Goal: Task Accomplishment & Management: Manage account settings

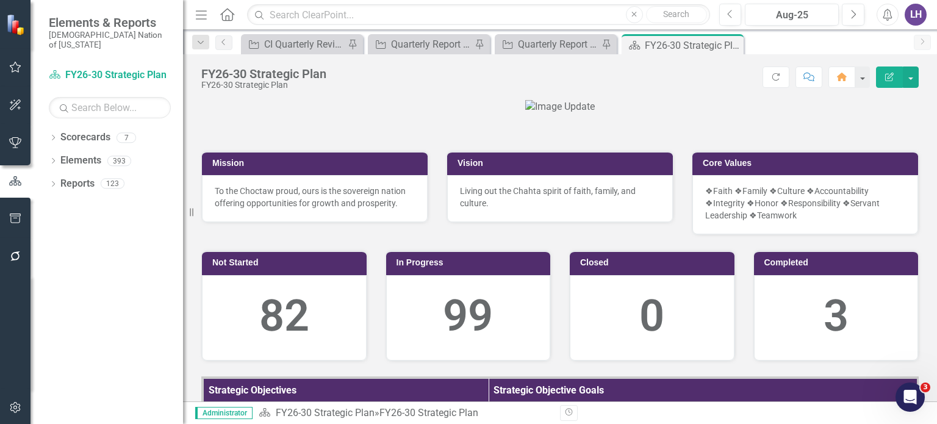
click at [17, 69] on icon "button" at bounding box center [15, 67] width 13 height 10
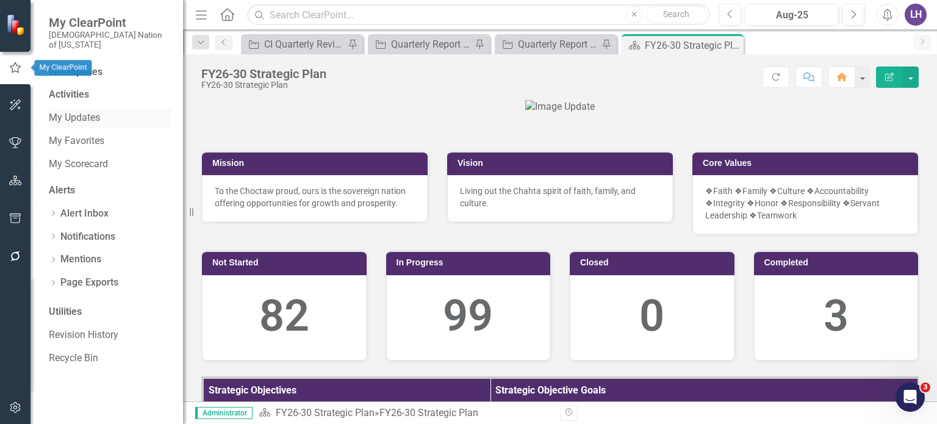
click at [82, 111] on link "My Updates" at bounding box center [110, 118] width 122 height 14
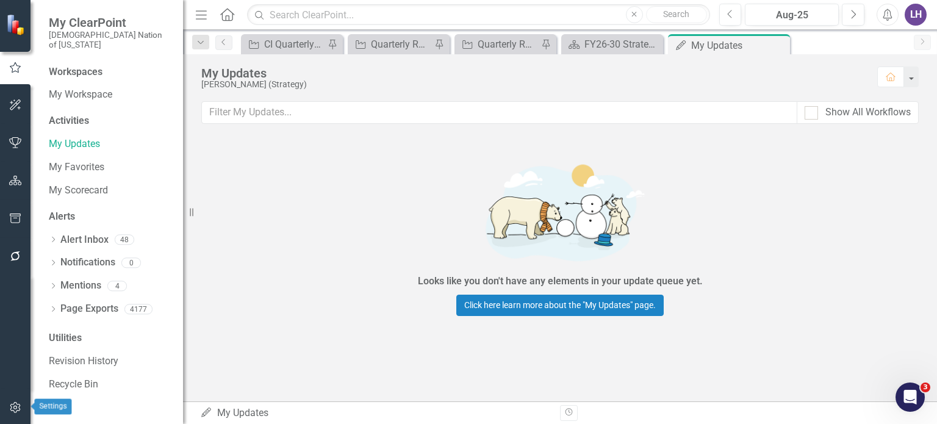
click at [15, 403] on icon "button" at bounding box center [15, 408] width 13 height 10
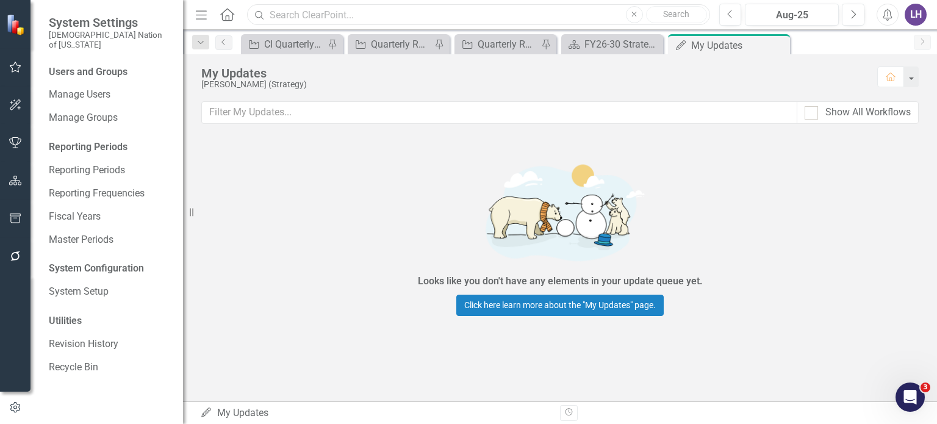
click at [357, 8] on input "text" at bounding box center [478, 14] width 463 height 21
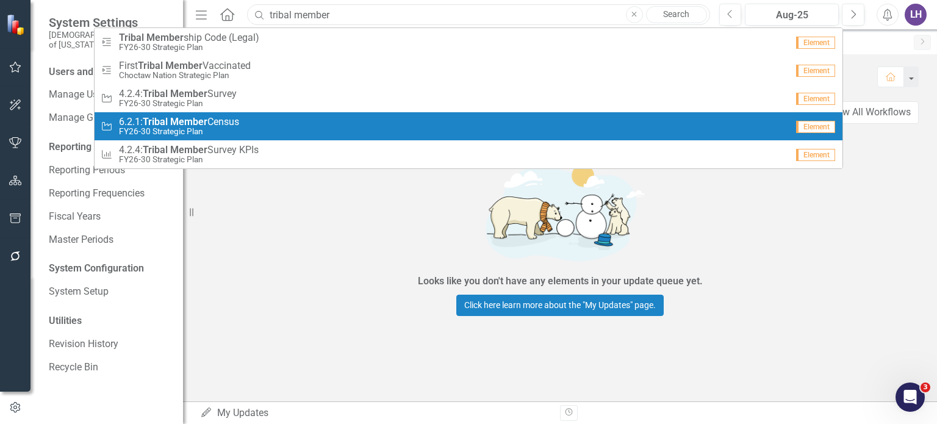
type input "tribal member"
click at [192, 129] on small "FY26-30 Strategic Plan" at bounding box center [179, 131] width 120 height 9
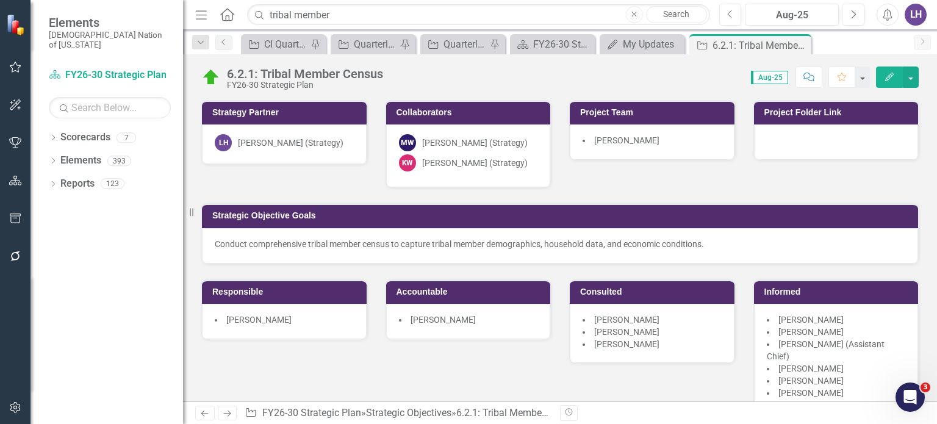
click at [227, 415] on icon "Next" at bounding box center [227, 413] width 10 height 8
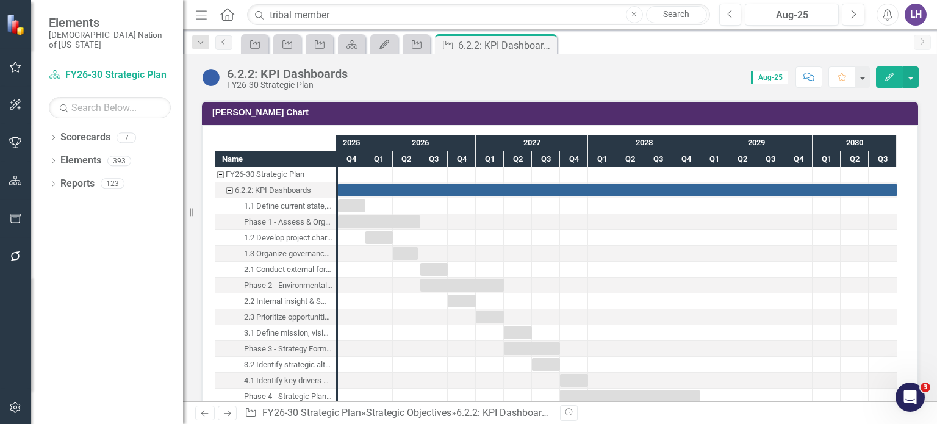
scroll to position [976, 0]
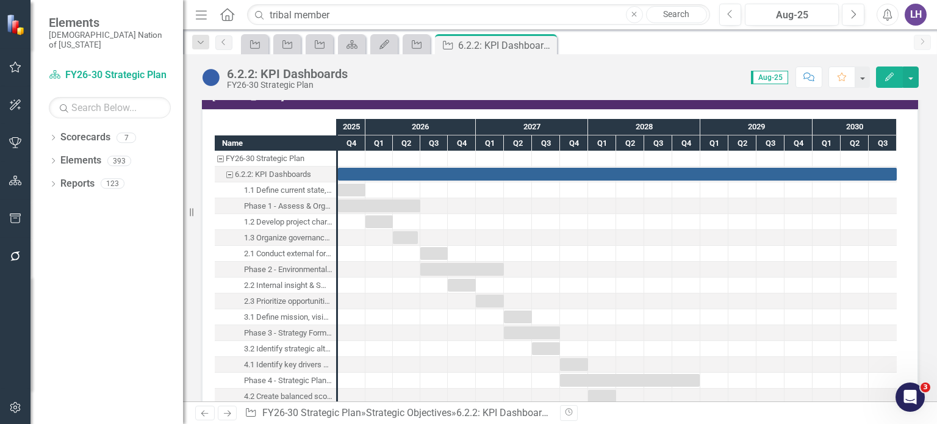
click at [229, 409] on icon "Next" at bounding box center [227, 413] width 10 height 8
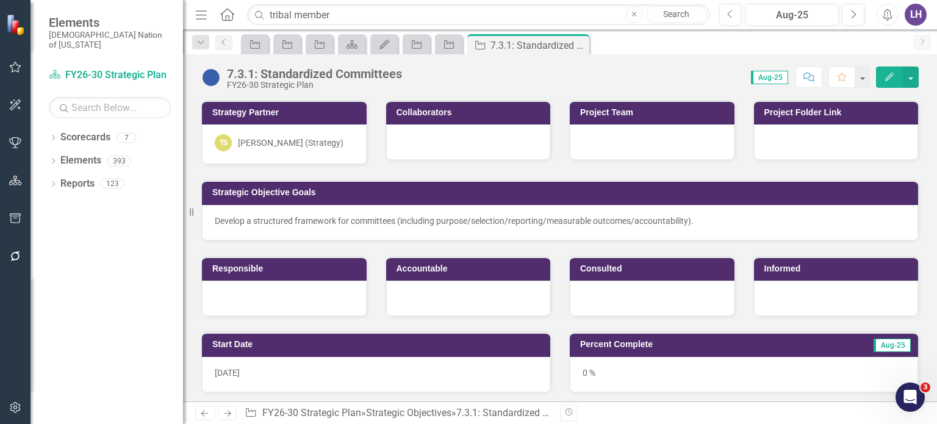
click at [201, 412] on icon "Previous" at bounding box center [205, 413] width 10 height 8
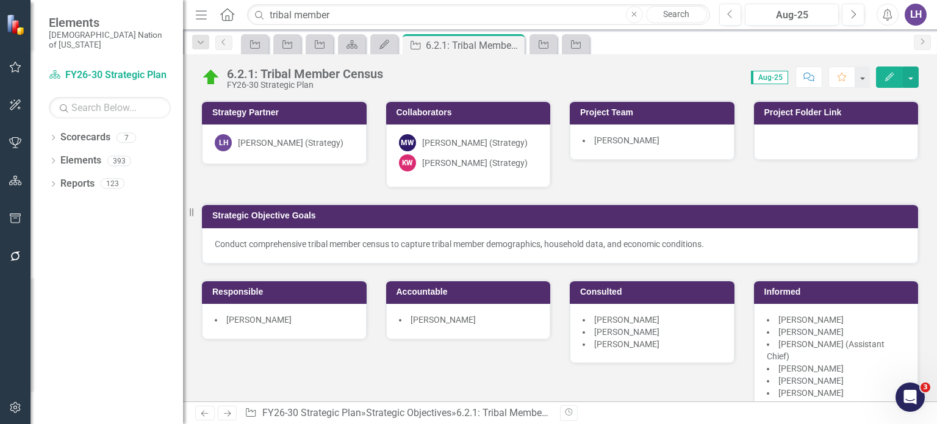
click at [750, 201] on div "Strategic Objective Goals Conduct comprehensive tribal member census to capture…" at bounding box center [560, 226] width 736 height 76
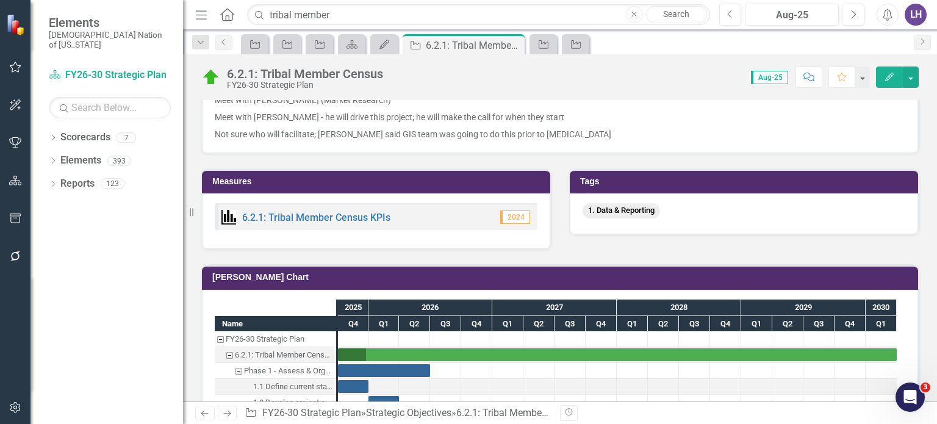
scroll to position [671, 0]
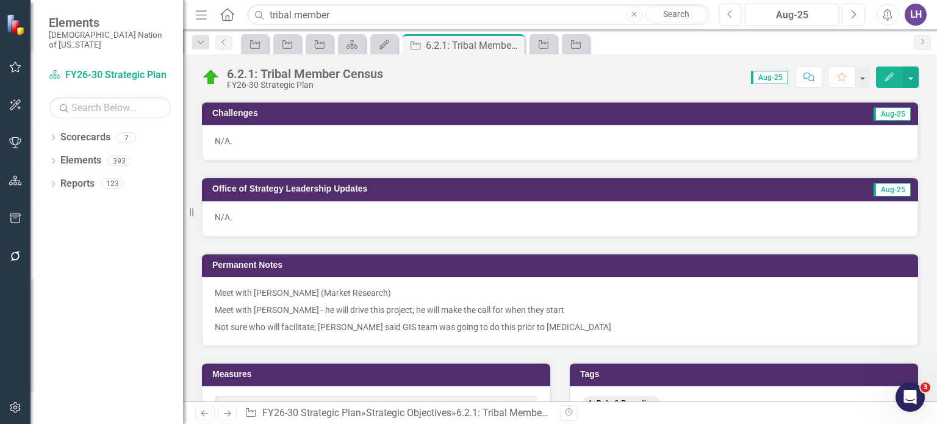
click at [611, 319] on p "Not sure who will facilitate; [PERSON_NAME] said GIS team was going to do this …" at bounding box center [560, 326] width 691 height 15
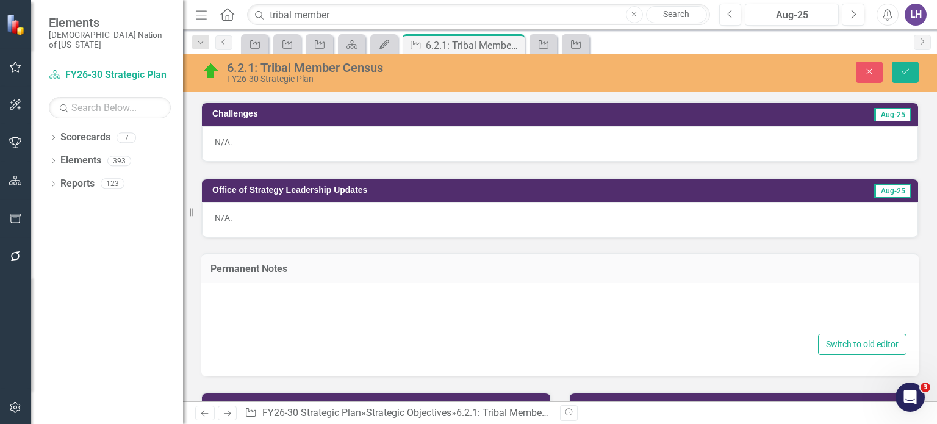
type textarea "<p>Meet with Allison Britton (Market Research)</p> <p>Meet with Anthony - he wi…"
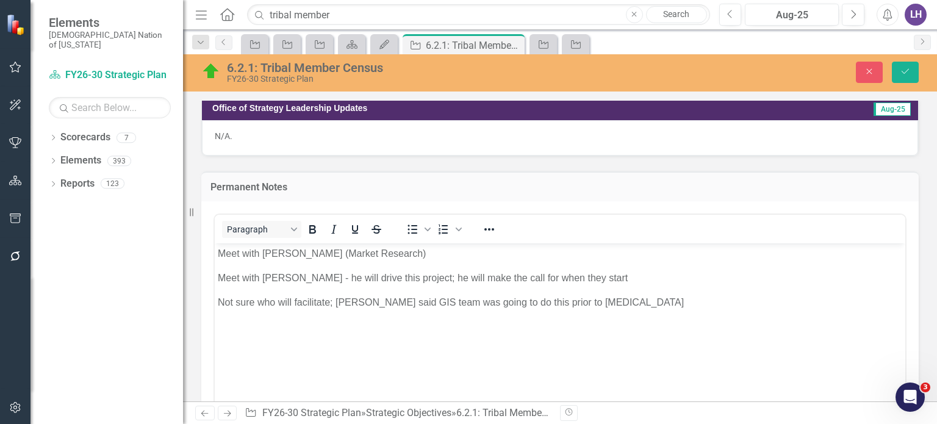
scroll to position [732, 0]
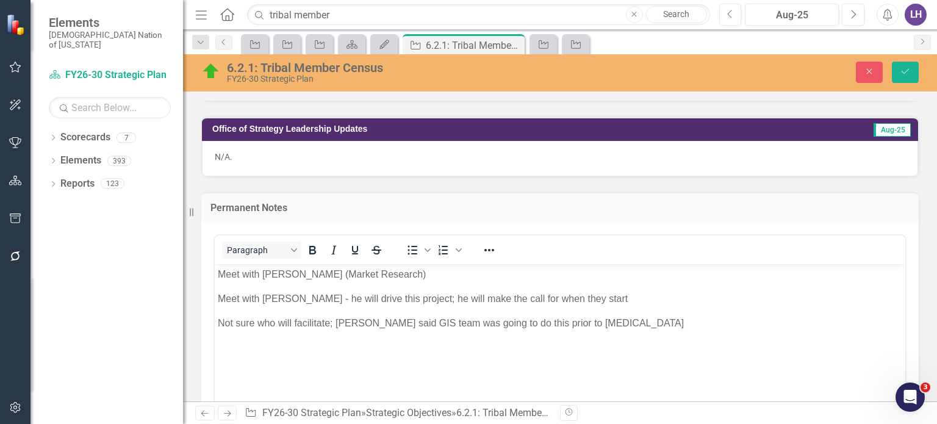
click at [600, 323] on p "Not sure who will facilitate; [PERSON_NAME] said GIS team was going to do this …" at bounding box center [560, 322] width 685 height 15
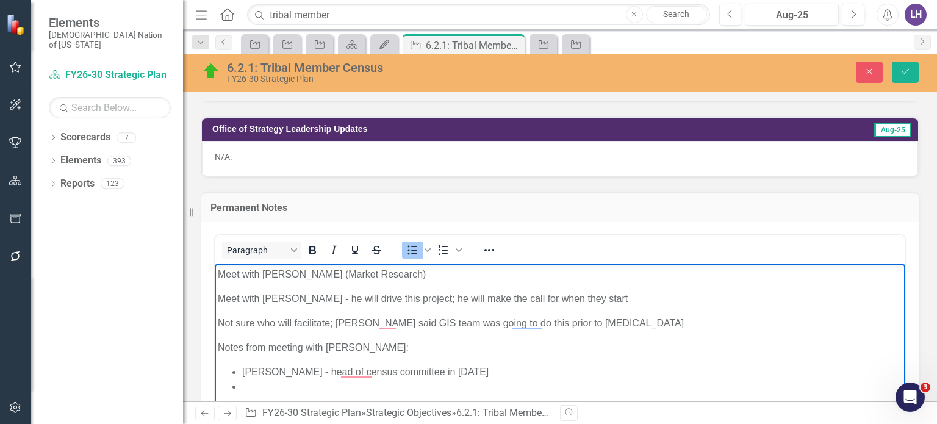
click at [585, 323] on p "Not sure who will facilitate; [PERSON_NAME] said GIS team was going to do this …" at bounding box center [560, 322] width 685 height 15
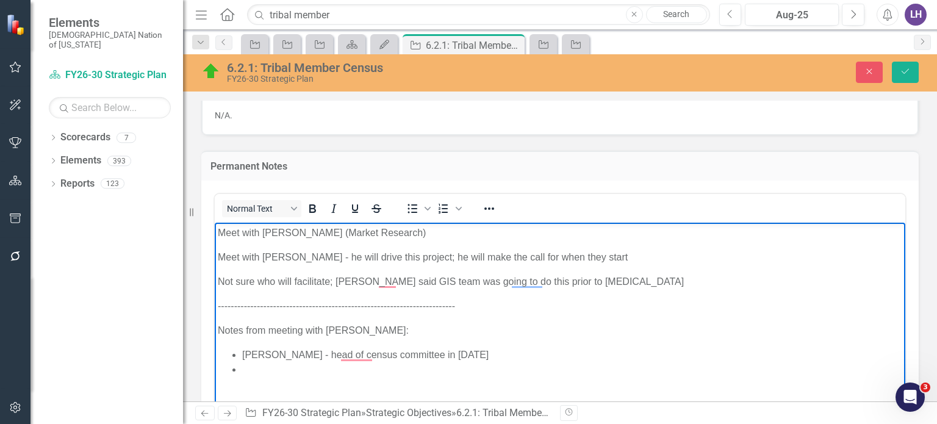
scroll to position [793, 0]
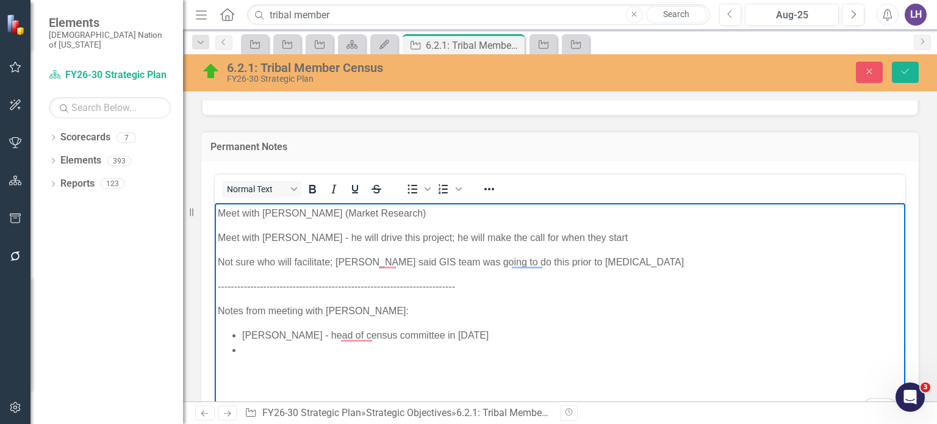
click at [299, 350] on li "To enrich screen reader interactions, please activate Accessibility in Grammarl…" at bounding box center [572, 349] width 660 height 15
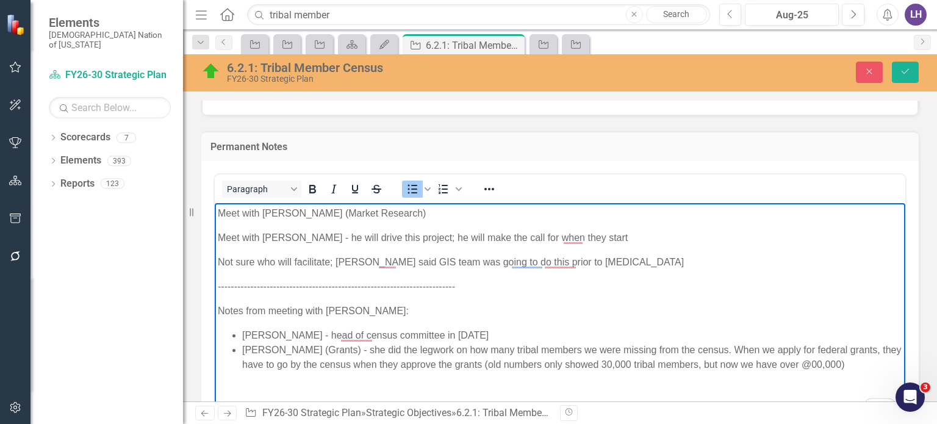
click at [812, 364] on li "Delene Rawls (Grants) - she did the legwork on how many tribal members we were …" at bounding box center [572, 356] width 660 height 29
click at [848, 364] on li "[PERSON_NAME] (Grants) - she did the legwork on how many tribal members we were…" at bounding box center [572, 356] width 660 height 29
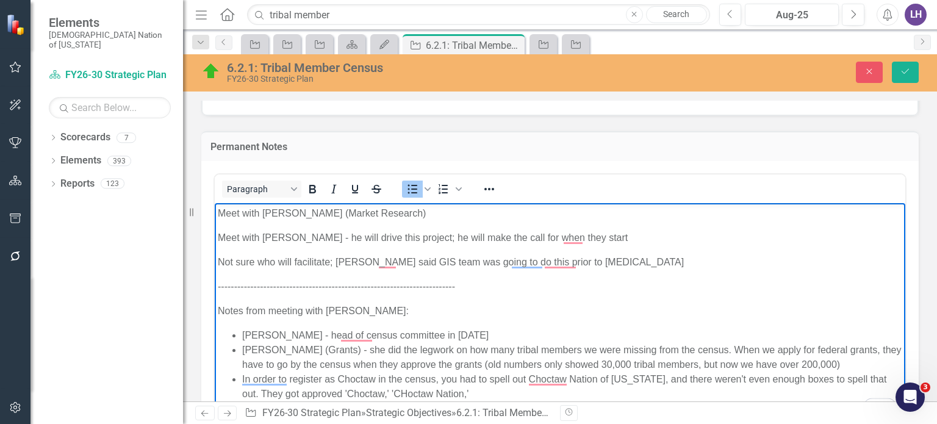
click at [408, 391] on li "In order to register as Choctaw in the census, you had to spell out Choctaw Nat…" at bounding box center [572, 386] width 660 height 29
click at [485, 393] on li "In order to register as Choctaw in the census, you had to spell out Choctaw Nat…" at bounding box center [572, 386] width 660 height 29
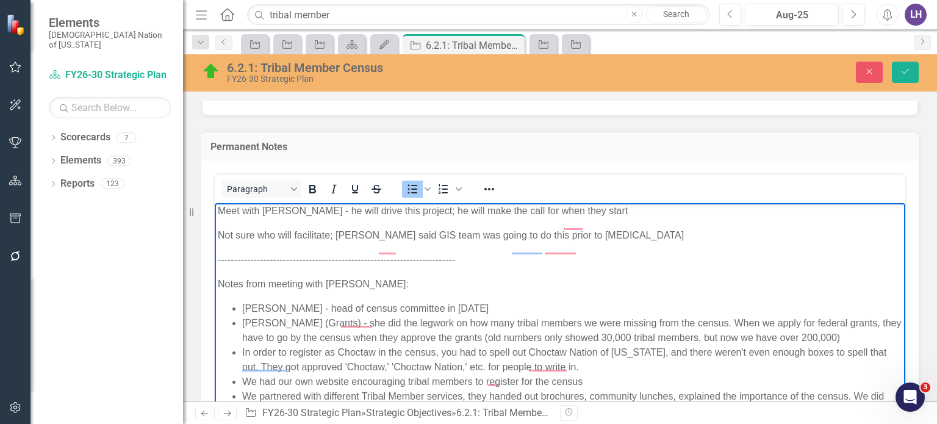
scroll to position [27, 0]
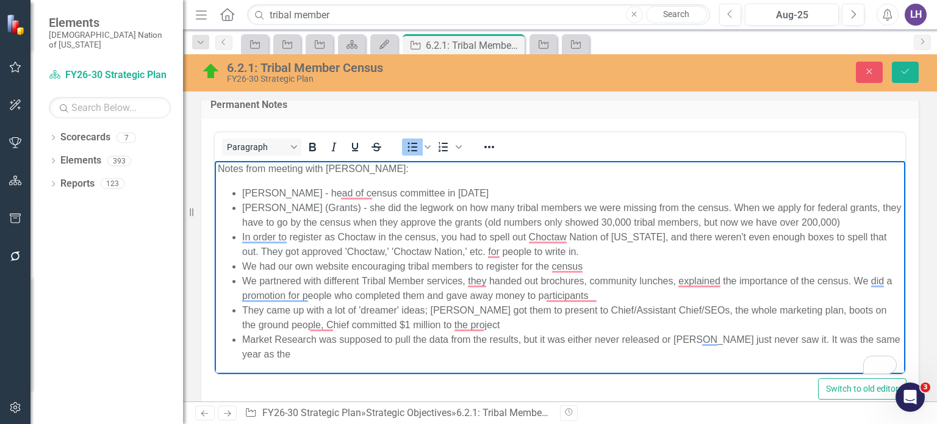
scroll to position [854, 0]
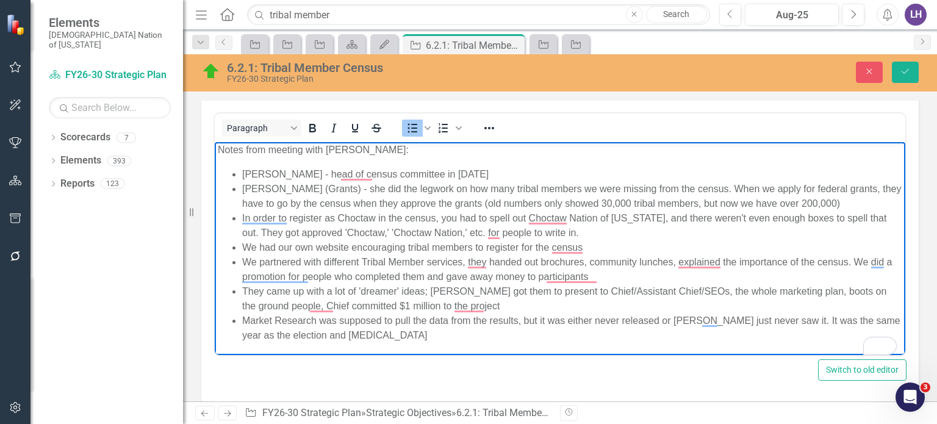
click at [298, 172] on li "[PERSON_NAME] - head of census committee in [DATE]" at bounding box center [572, 174] width 660 height 15
click at [353, 333] on li "Market Research was supposed to pull the data from the results, but it was eith…" at bounding box center [572, 327] width 660 height 29
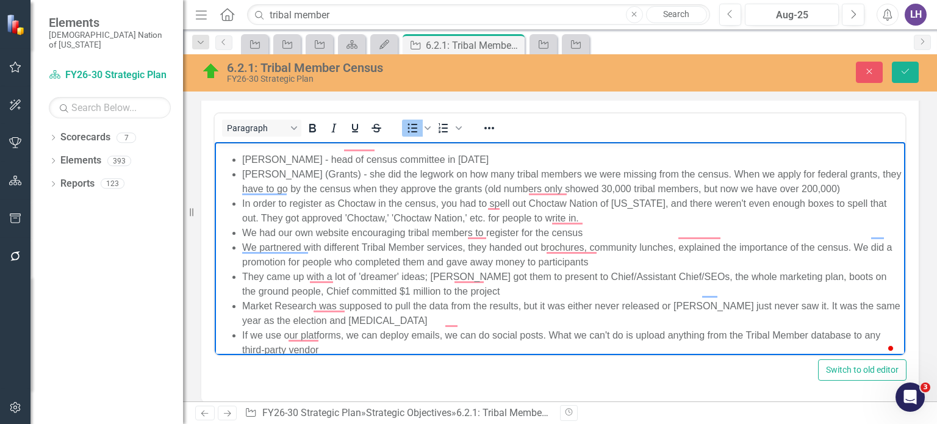
scroll to position [129, 0]
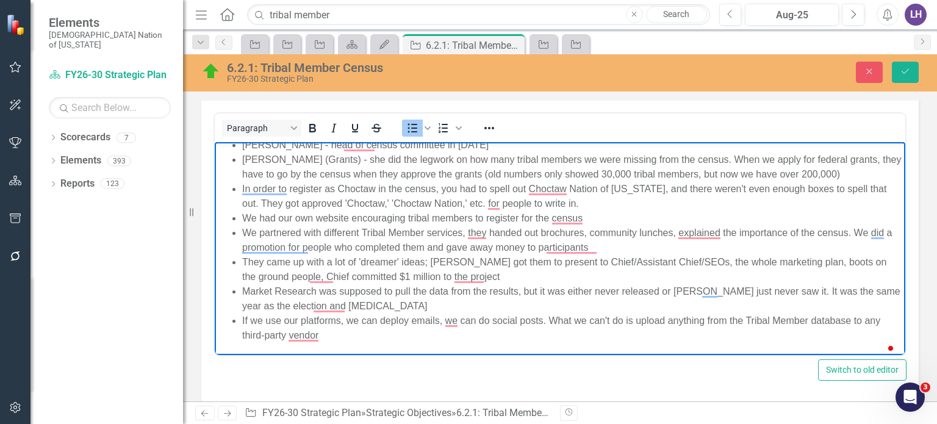
click at [357, 328] on li "If we use our platforms, we can deploy emails, we can do social posts. What we …" at bounding box center [572, 327] width 660 height 29
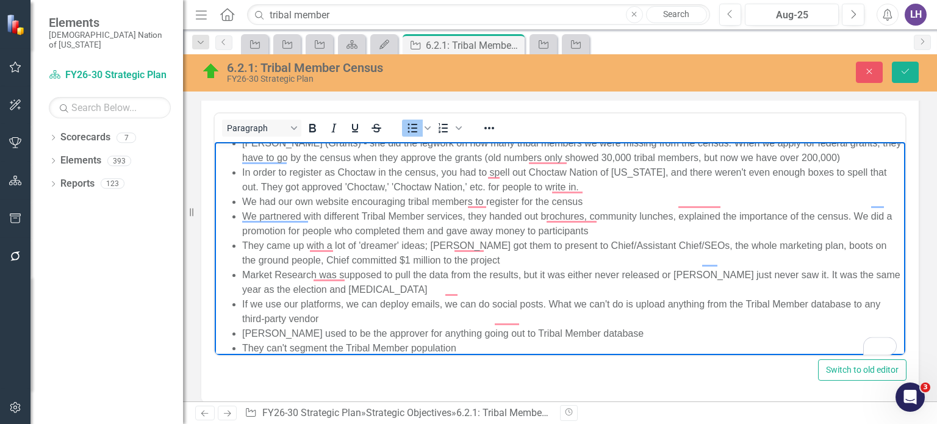
scroll to position [160, 0]
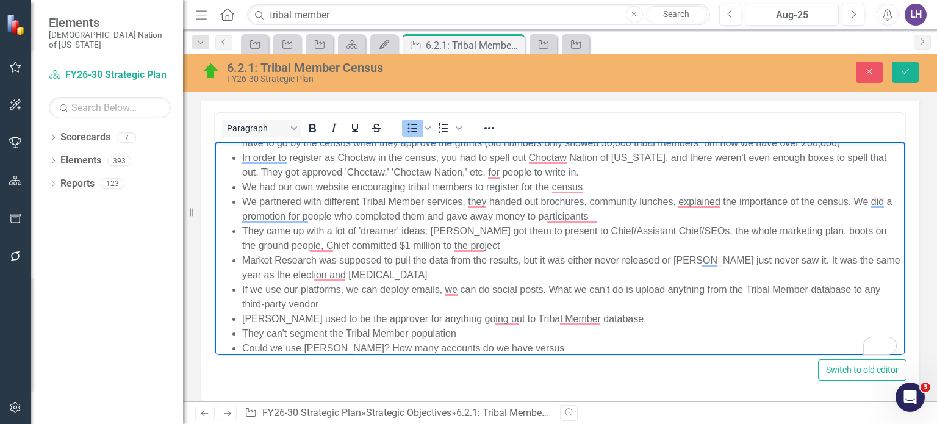
scroll to position [160, 0]
click at [369, 345] on li "Could we use [PERSON_NAME]? How many accounts do we have versus how many tribal…" at bounding box center [572, 348] width 660 height 15
click at [804, 348] on li "Could we use [PERSON_NAME] to push this out? How many accounts do we have versu…" at bounding box center [572, 348] width 660 height 15
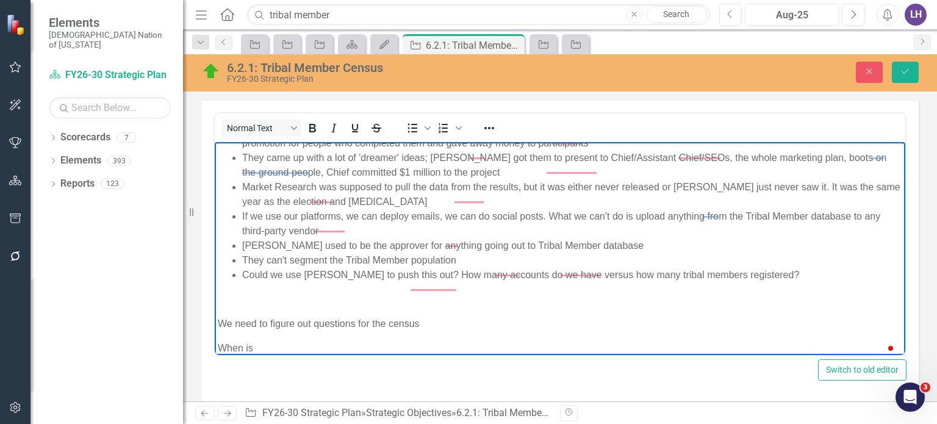
scroll to position [234, 0]
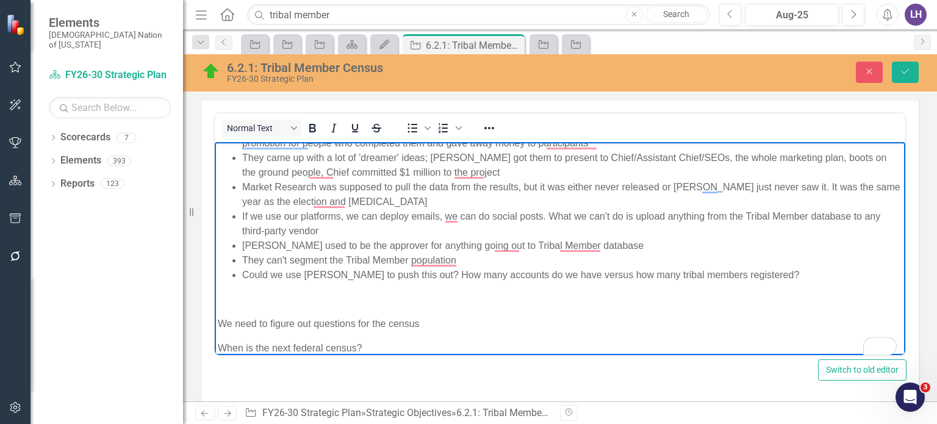
click at [805, 269] on li "Could we use [PERSON_NAME] to push this out? How many accounts do we have versu…" at bounding box center [572, 274] width 660 height 15
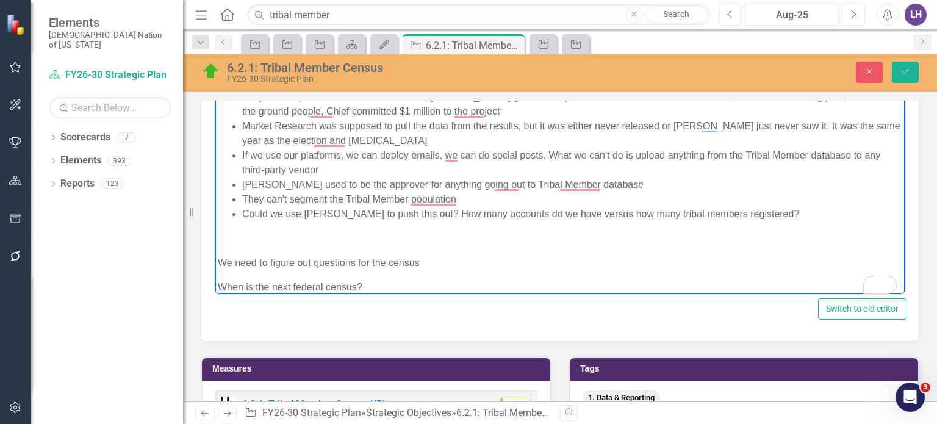
scroll to position [854, 0]
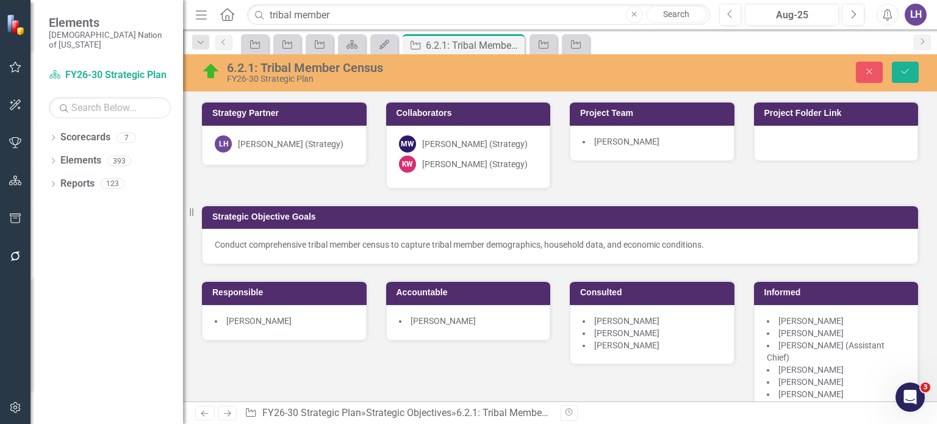
scroll to position [234, 0]
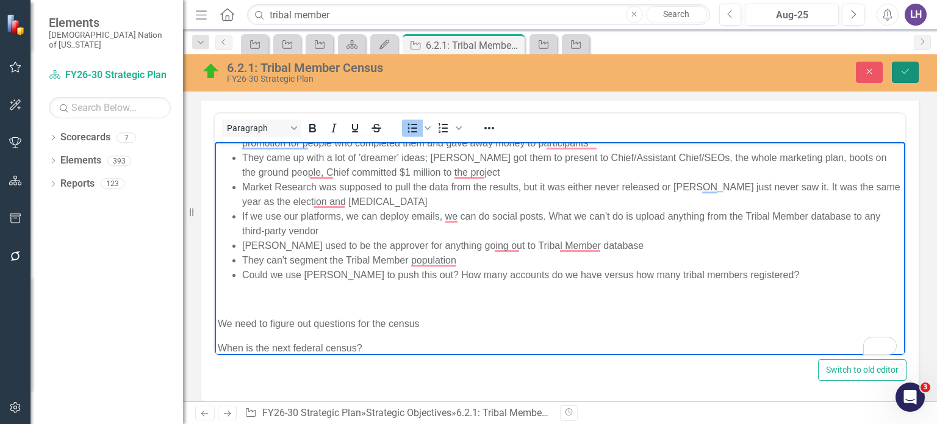
click at [916, 68] on button "Save" at bounding box center [905, 72] width 27 height 21
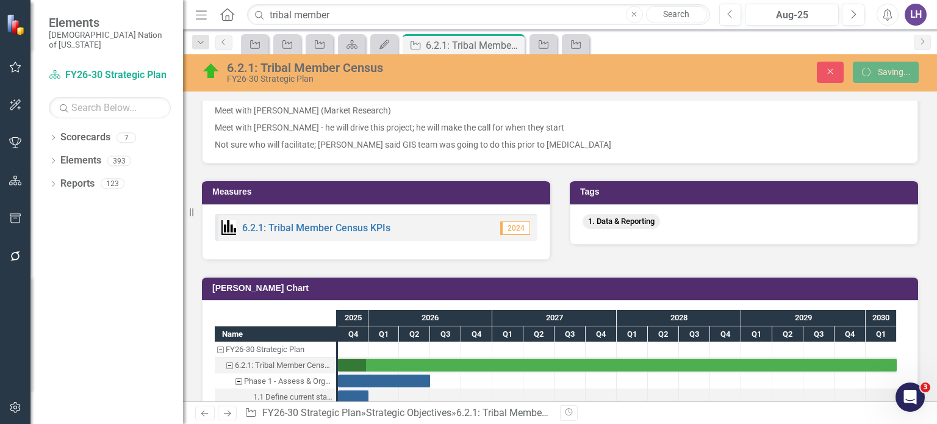
scroll to position [849, 0]
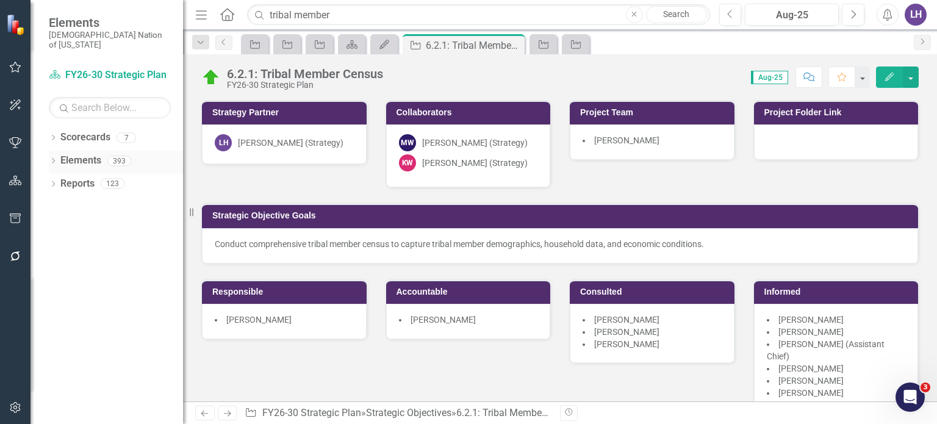
click at [77, 154] on link "Elements" at bounding box center [80, 161] width 41 height 14
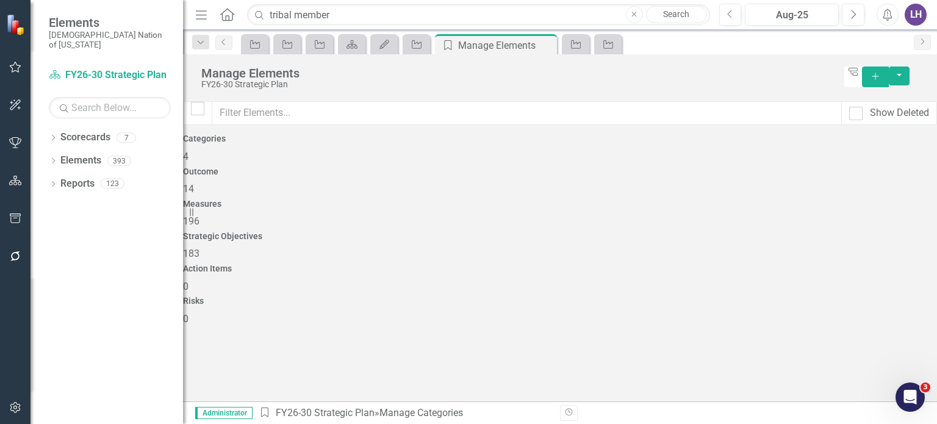
click at [649, 232] on div "Strategic Objectives 183" at bounding box center [560, 246] width 754 height 29
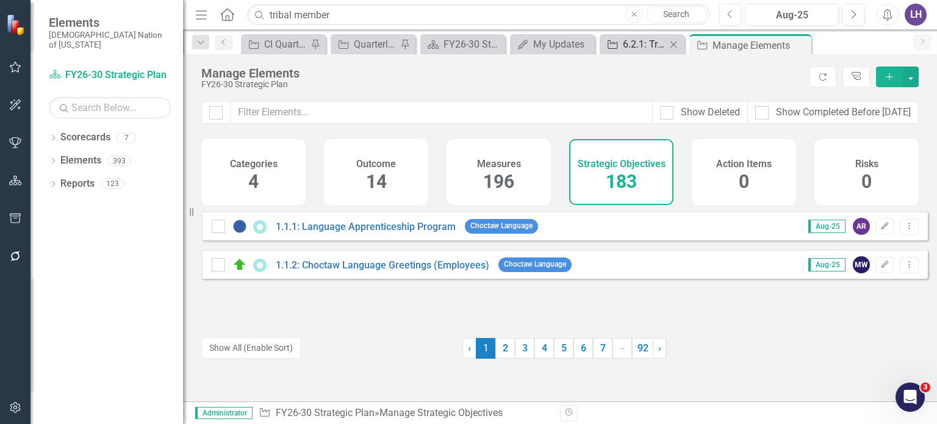
click at [640, 48] on div "6.2.1: Tribal Member Census" at bounding box center [644, 44] width 43 height 15
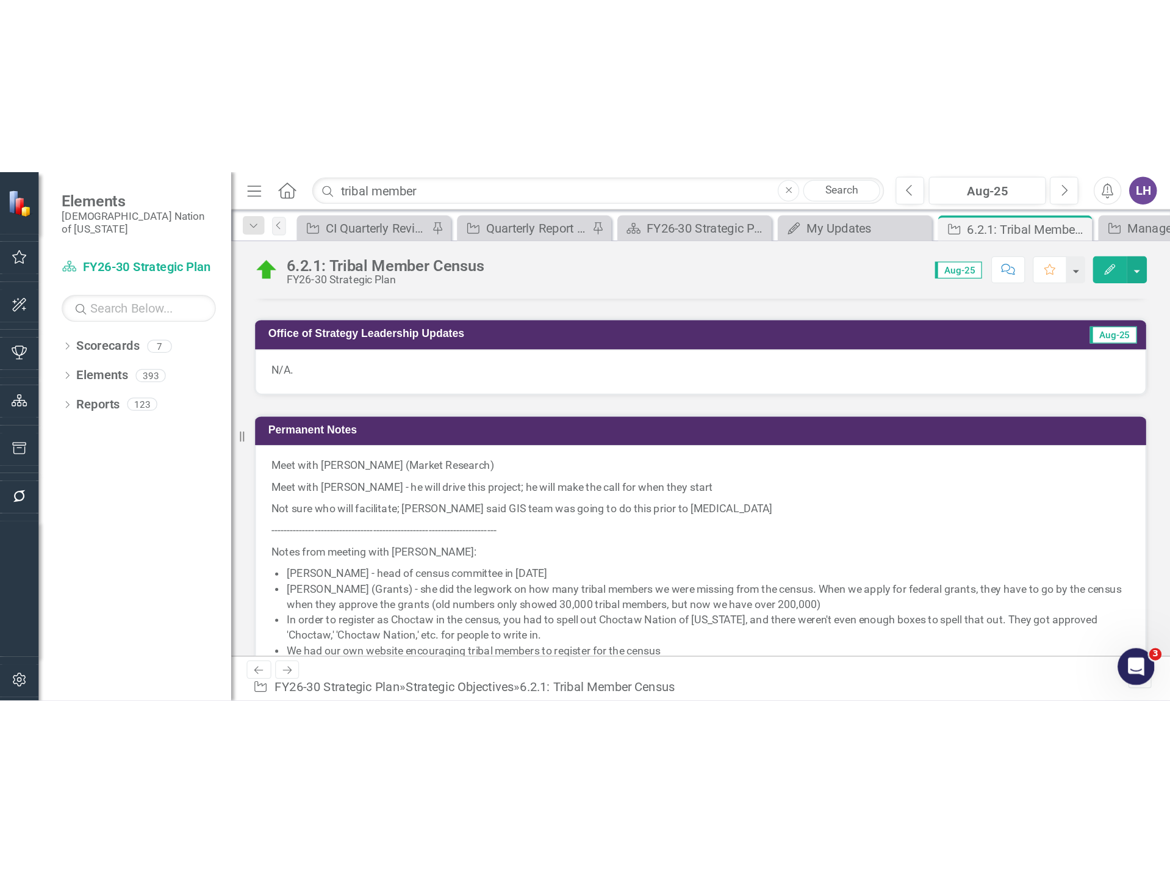
scroll to position [744, 0]
